Goal: Information Seeking & Learning: Learn about a topic

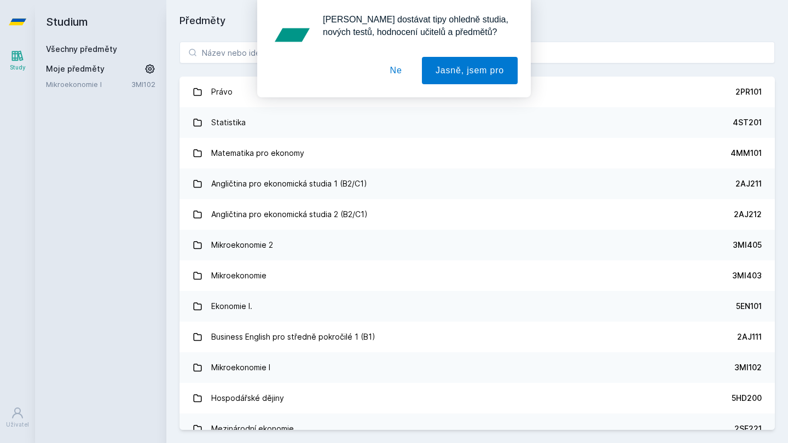
click at [224, 53] on div "[PERSON_NAME] dostávat tipy ohledně studia, nových testů, hodnocení učitelů a p…" at bounding box center [394, 48] width 788 height 97
click at [383, 66] on button "Ne" at bounding box center [395, 70] width 39 height 27
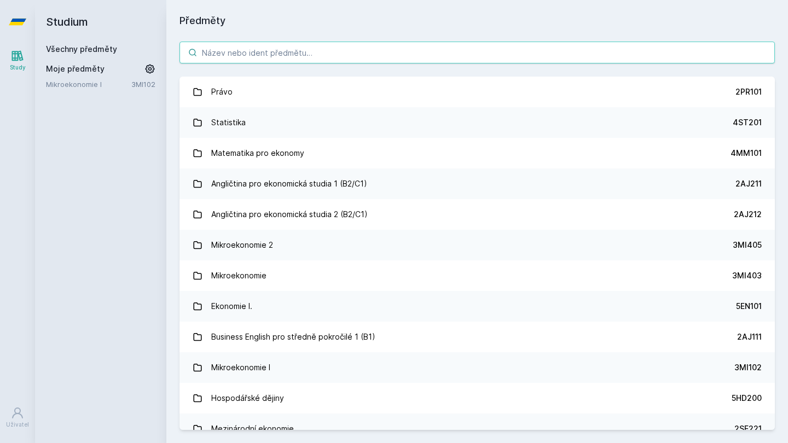
click at [372, 44] on input "search" at bounding box center [476, 53] width 595 height 22
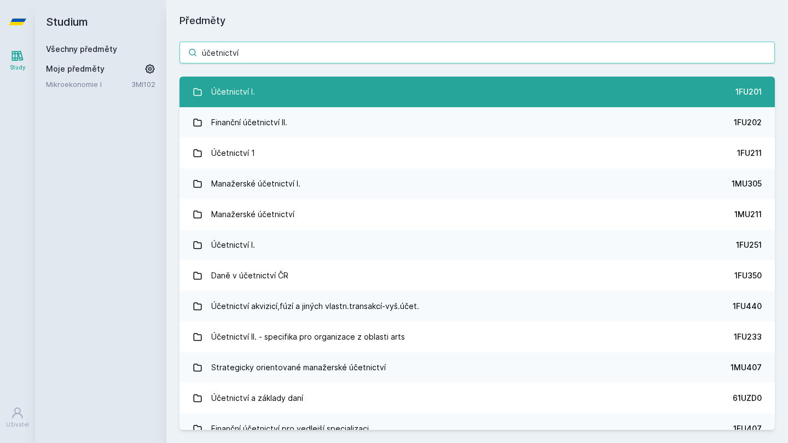
type input "účetnictví"
click at [622, 92] on link "Účetnictví I. 1FU201" at bounding box center [476, 92] width 595 height 31
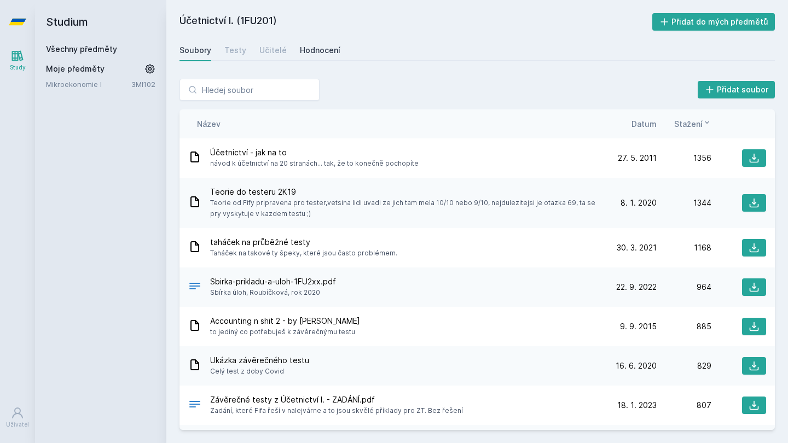
click at [324, 54] on div "Hodnocení" at bounding box center [320, 50] width 40 height 11
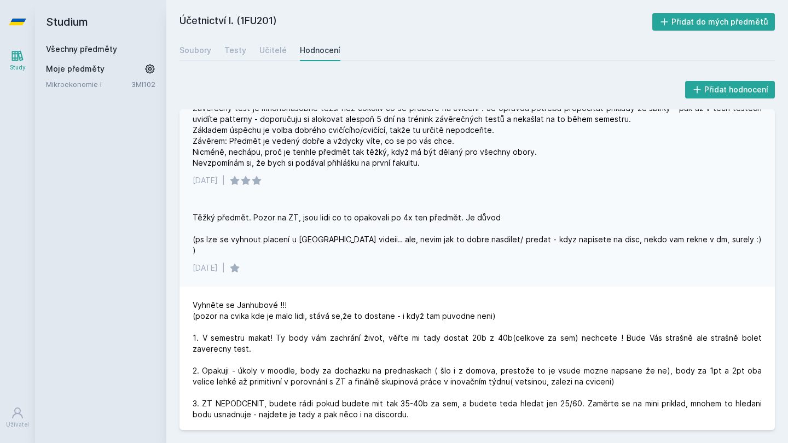
scroll to position [11, 0]
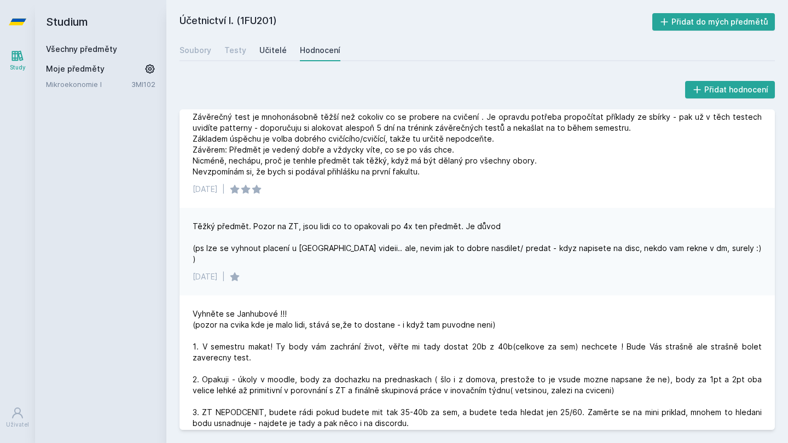
click at [259, 51] on div "Učitelé" at bounding box center [272, 50] width 27 height 11
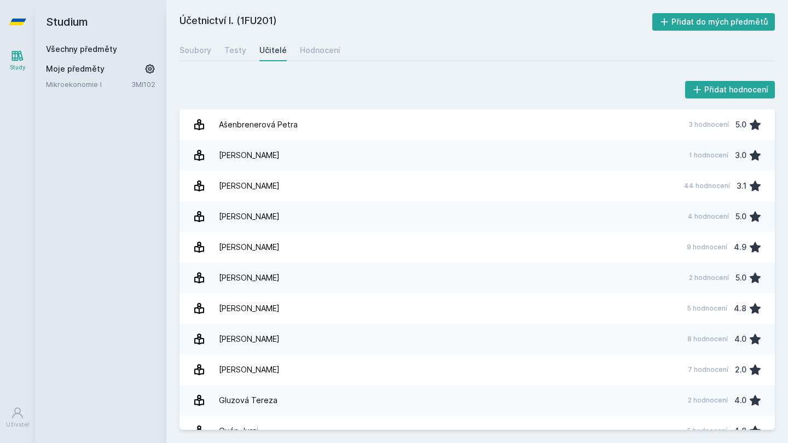
click at [470, 89] on div "Přidat hodnocení" at bounding box center [476, 90] width 595 height 22
click at [199, 43] on link "Soubory" at bounding box center [195, 50] width 32 height 22
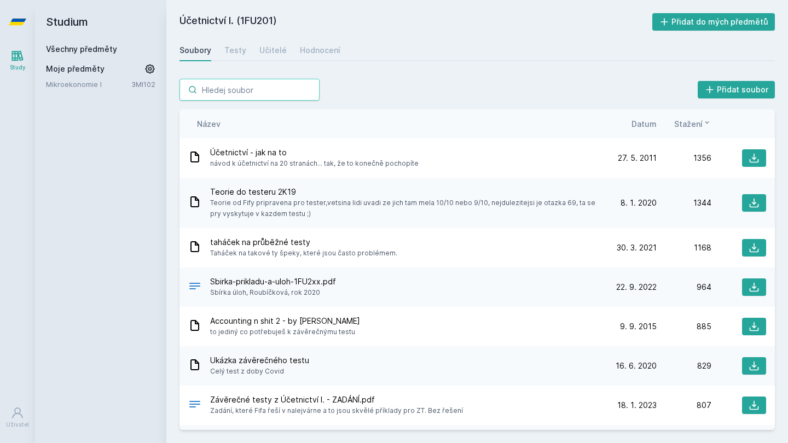
click at [234, 83] on input "search" at bounding box center [249, 90] width 140 height 22
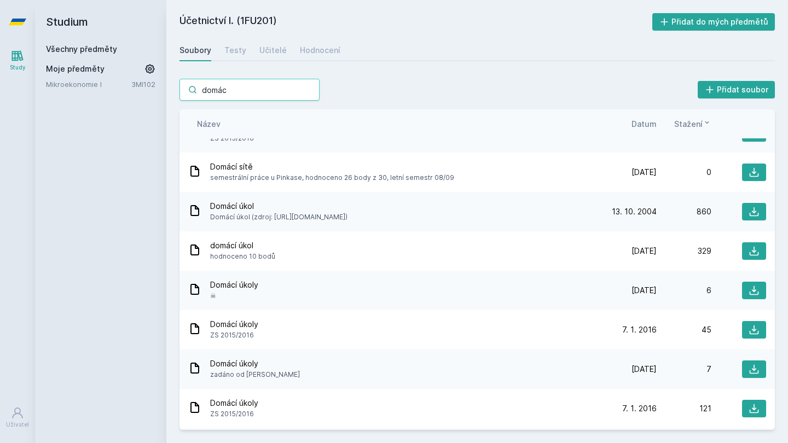
scroll to position [81, 0]
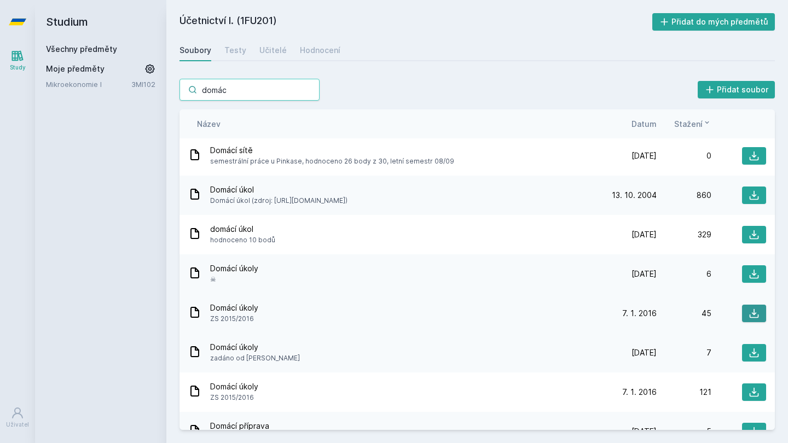
type input "domác"
click at [753, 308] on icon at bounding box center [753, 313] width 11 height 11
